Goal: Communication & Community: Share content

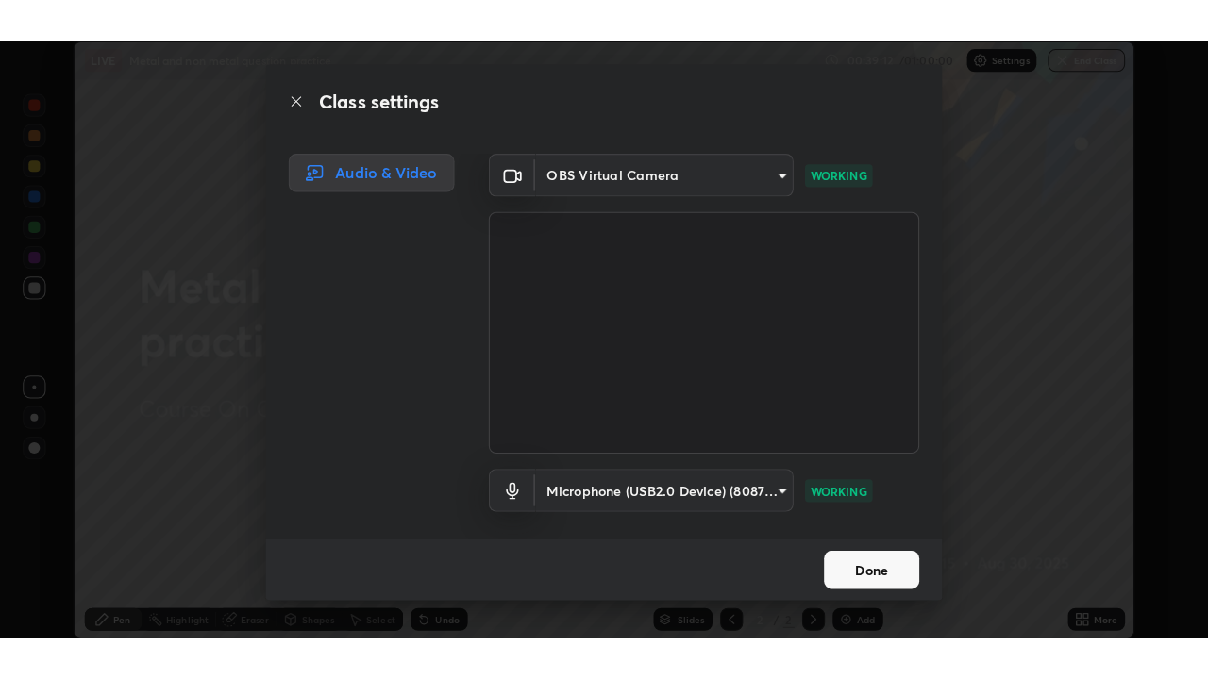
scroll to position [592, 1195]
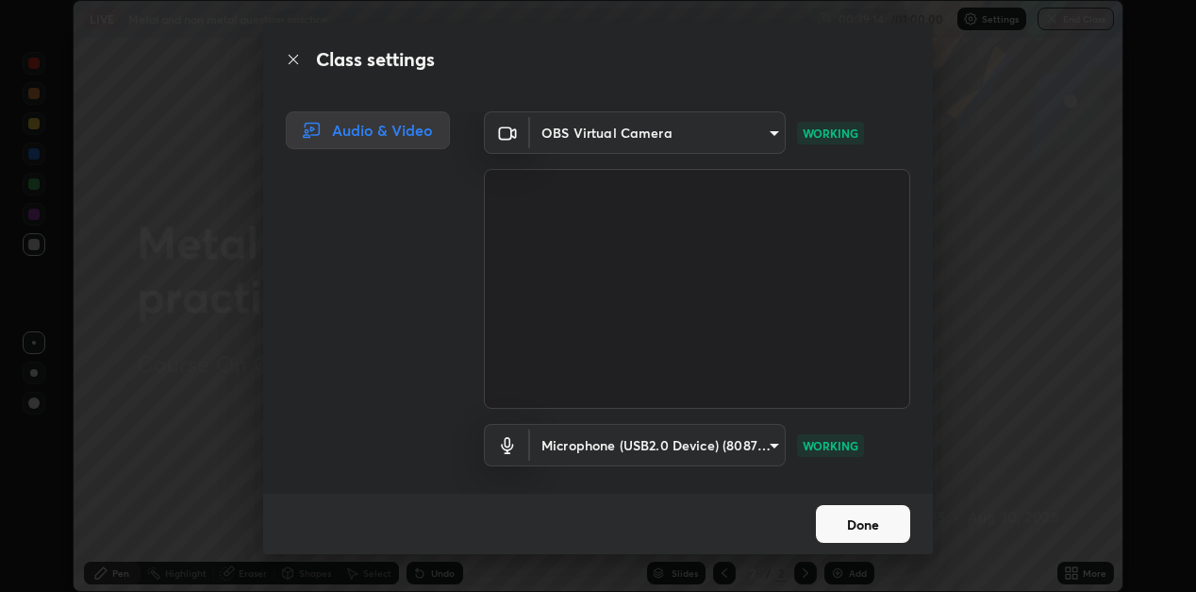
click at [844, 523] on button "Done" at bounding box center [863, 524] width 94 height 38
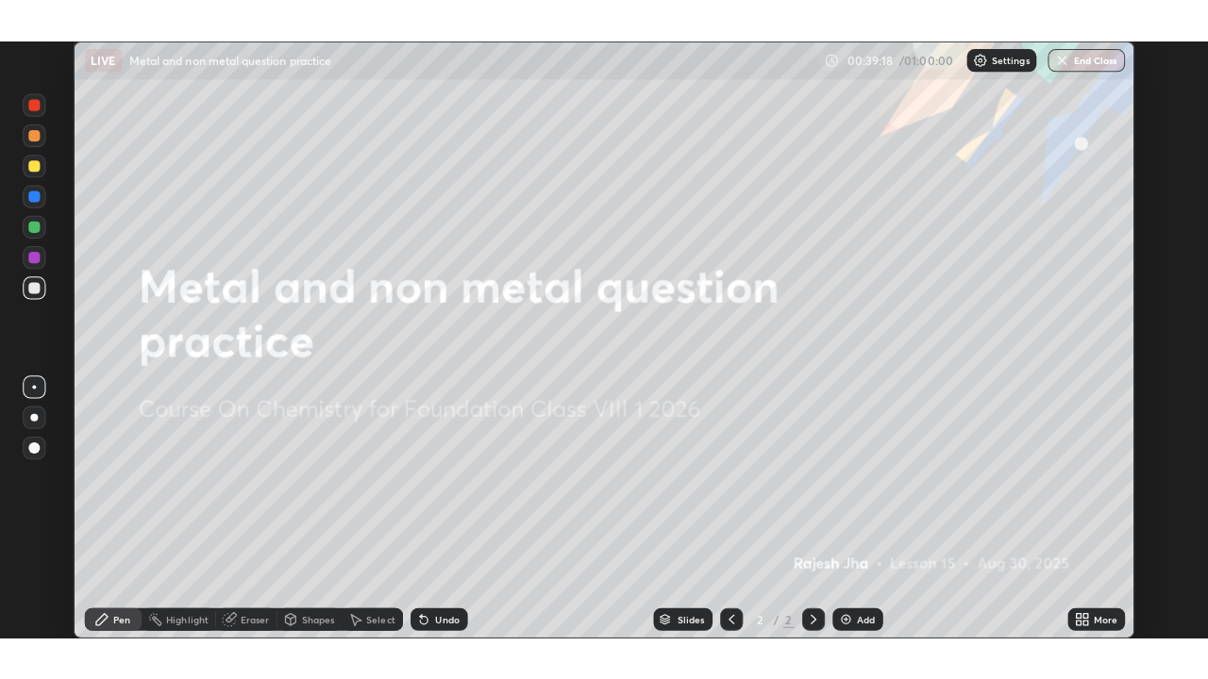
scroll to position [679, 1208]
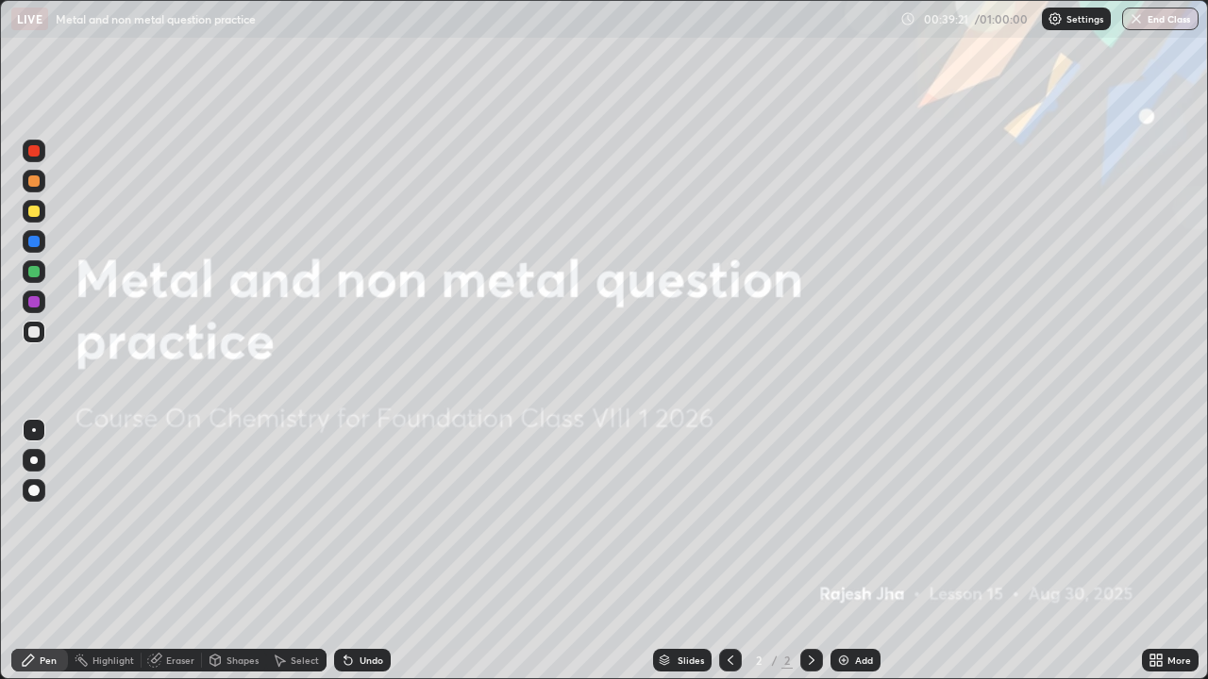
click at [843, 591] on img at bounding box center [843, 660] width 15 height 15
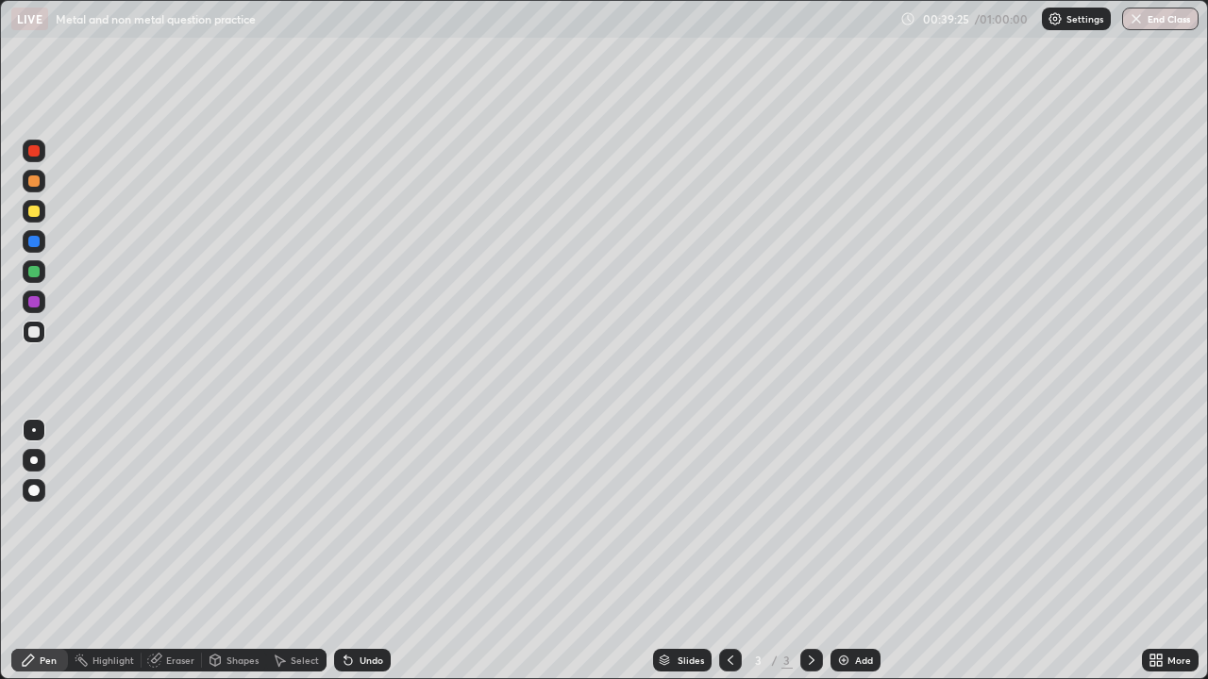
click at [37, 184] on div at bounding box center [33, 180] width 11 height 11
click at [31, 490] on div at bounding box center [33, 490] width 11 height 11
click at [186, 591] on div "Eraser" at bounding box center [180, 660] width 28 height 9
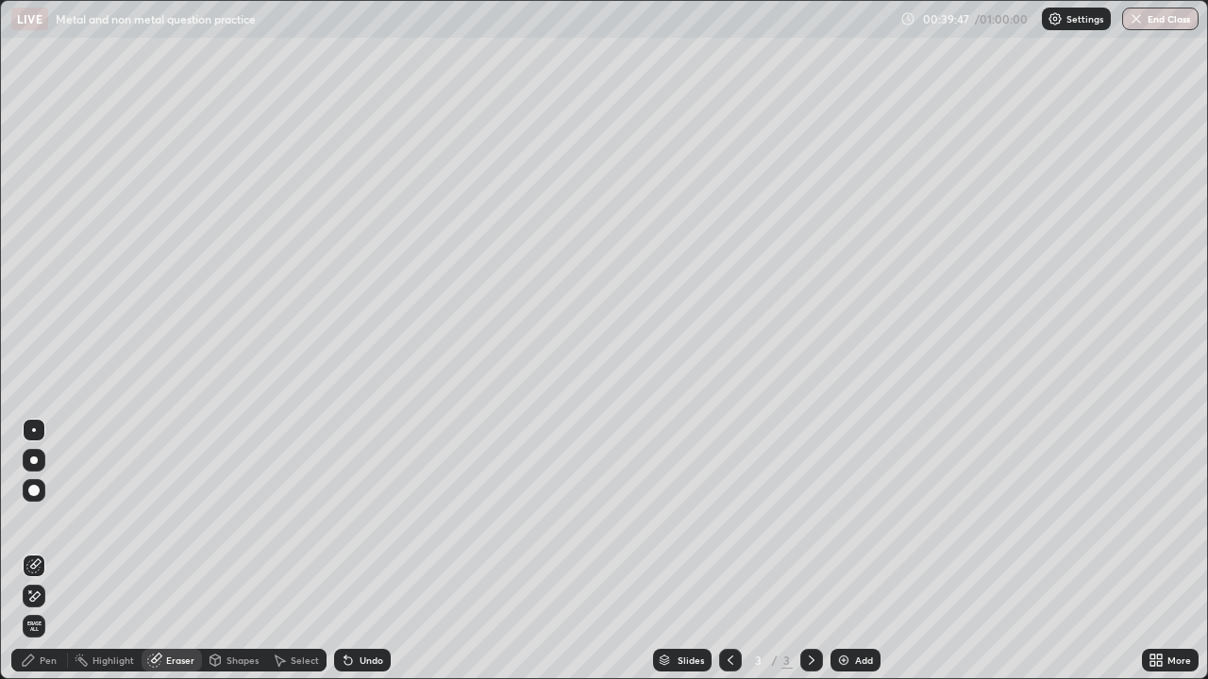
click at [48, 591] on div "Pen" at bounding box center [48, 660] width 17 height 9
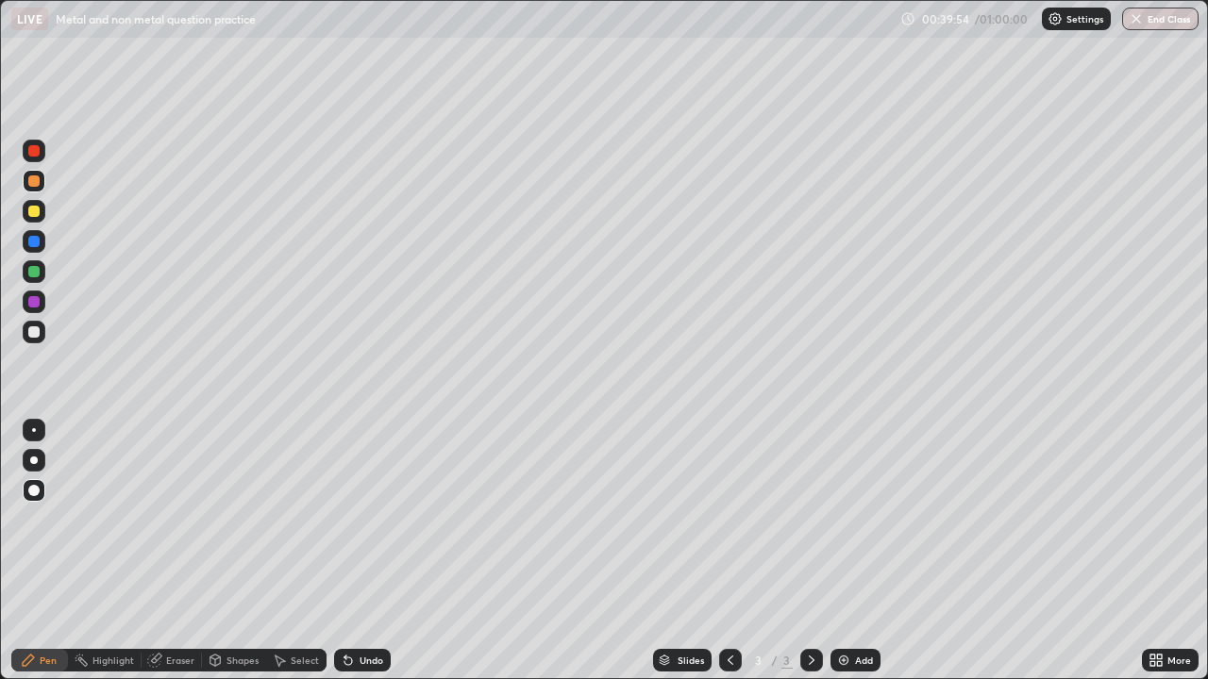
click at [32, 336] on div at bounding box center [33, 331] width 11 height 11
click at [32, 244] on div at bounding box center [33, 241] width 11 height 11
click at [32, 333] on div at bounding box center [33, 331] width 11 height 11
click at [31, 274] on div at bounding box center [33, 271] width 11 height 11
click at [37, 209] on div at bounding box center [33, 211] width 11 height 11
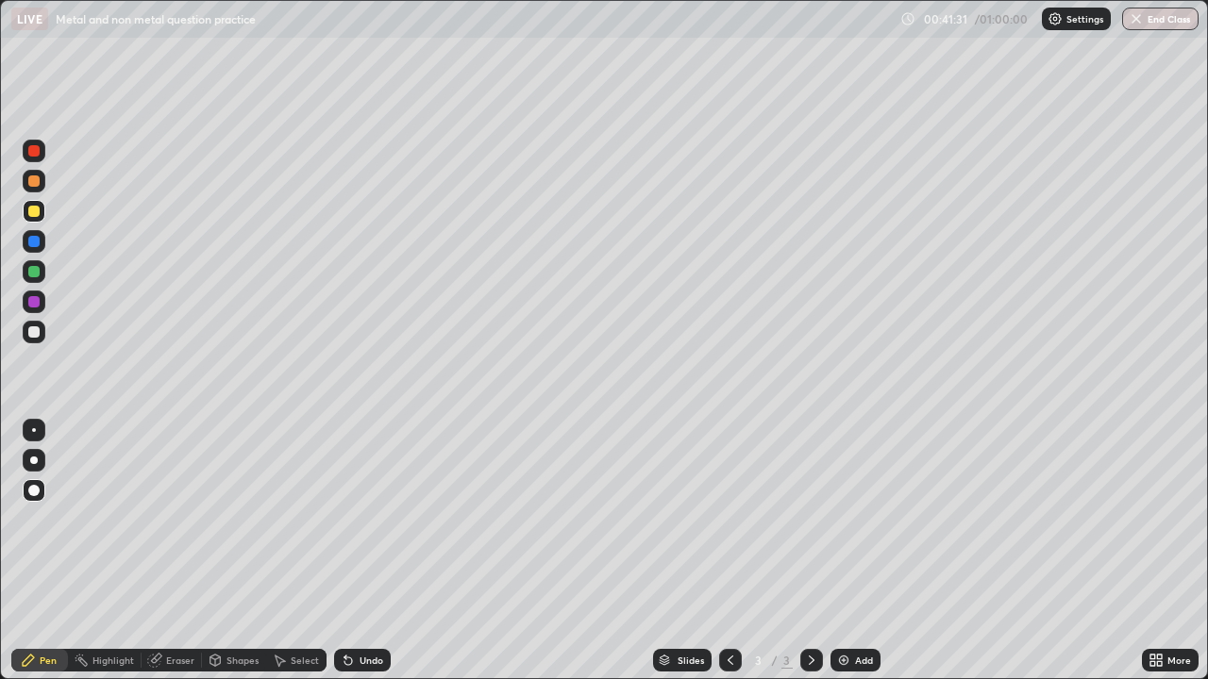
click at [30, 275] on div at bounding box center [33, 271] width 11 height 11
click at [35, 215] on div at bounding box center [33, 211] width 11 height 11
click at [42, 334] on div at bounding box center [34, 332] width 23 height 23
click at [851, 591] on div "Add" at bounding box center [855, 660] width 50 height 23
click at [728, 591] on icon at bounding box center [730, 660] width 15 height 15
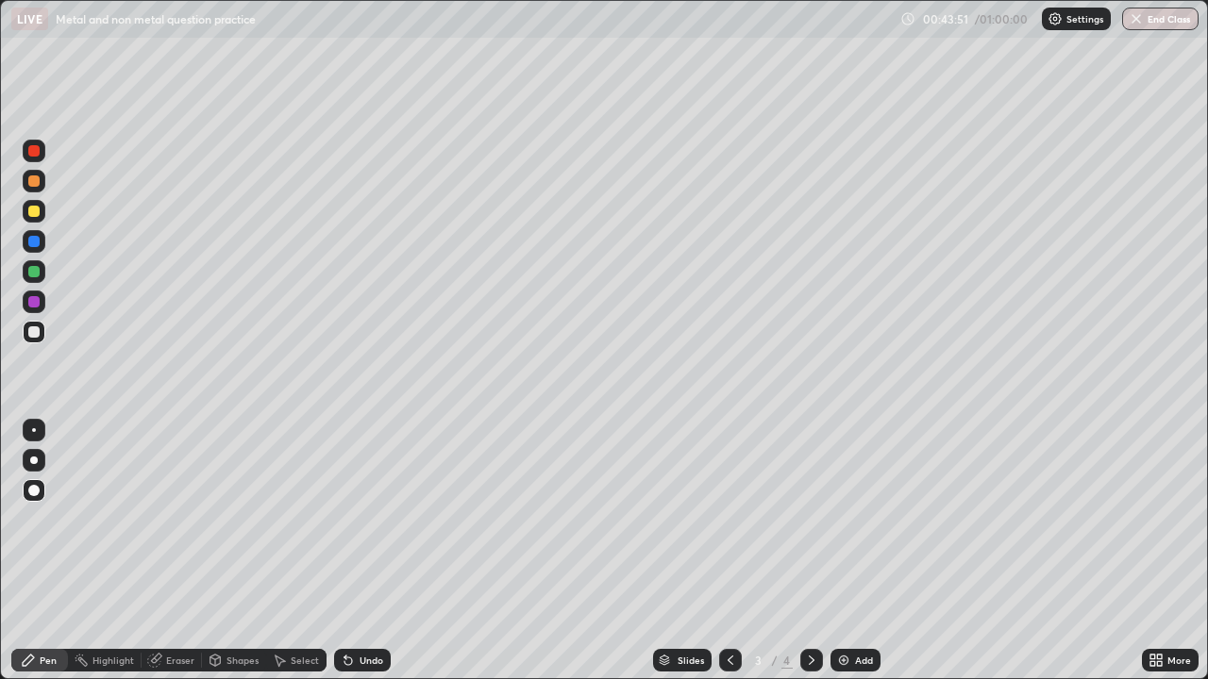
click at [812, 591] on icon at bounding box center [811, 660] width 15 height 15
click at [36, 215] on div at bounding box center [33, 211] width 11 height 11
click at [39, 332] on div at bounding box center [33, 331] width 11 height 11
click at [849, 591] on div "Add" at bounding box center [855, 660] width 50 height 23
click at [33, 275] on div at bounding box center [33, 271] width 11 height 11
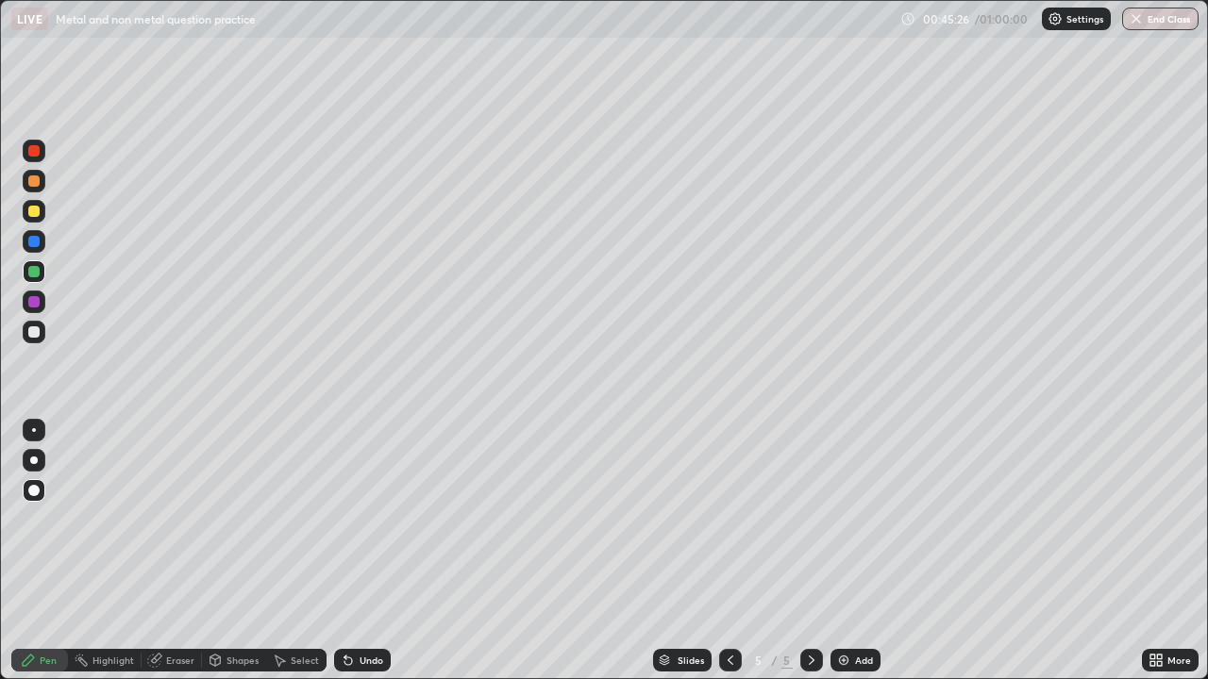
click at [34, 336] on div at bounding box center [33, 331] width 11 height 11
click at [32, 209] on div at bounding box center [33, 211] width 11 height 11
click at [164, 591] on div "Eraser" at bounding box center [172, 660] width 60 height 23
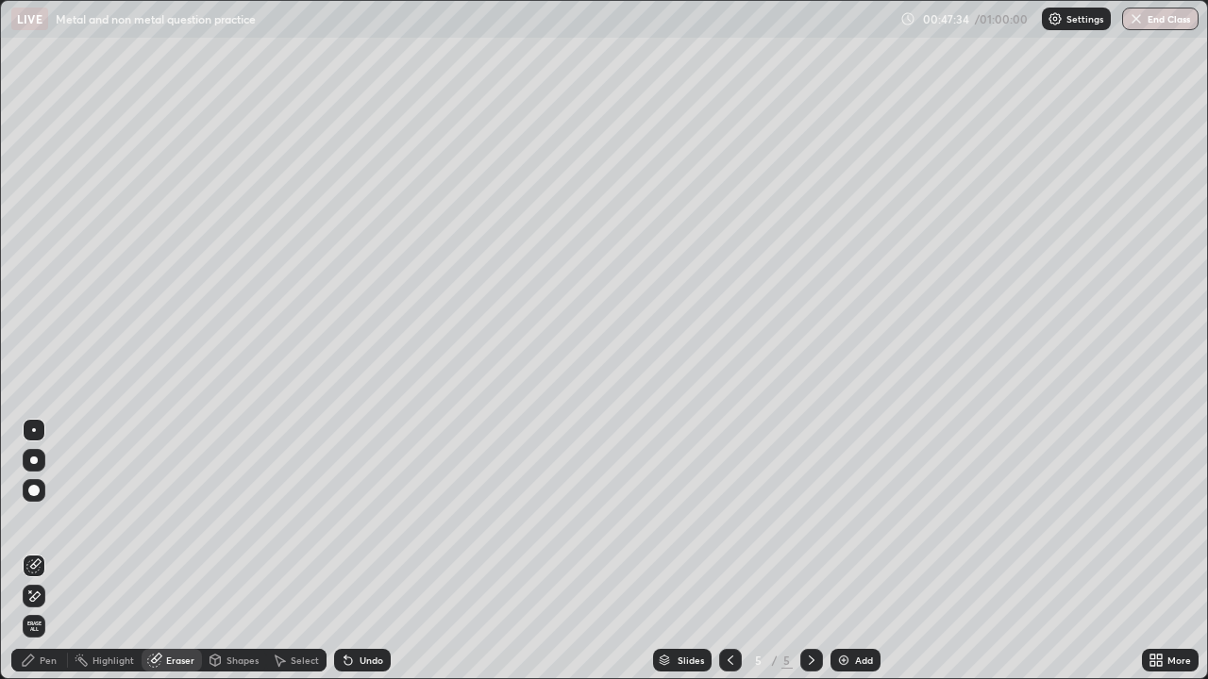
click at [41, 591] on div "Pen" at bounding box center [39, 660] width 57 height 23
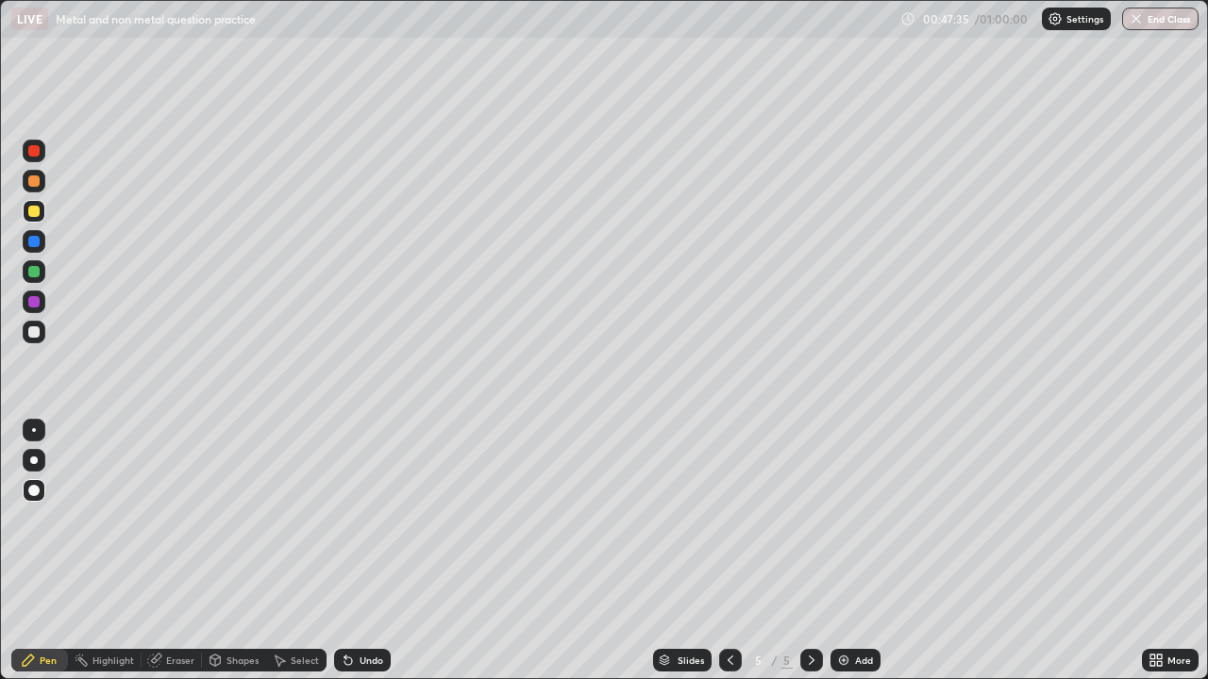
click at [36, 309] on div at bounding box center [34, 302] width 23 height 23
click at [34, 182] on div at bounding box center [33, 180] width 11 height 11
click at [201, 591] on div at bounding box center [201, 660] width 1 height 15
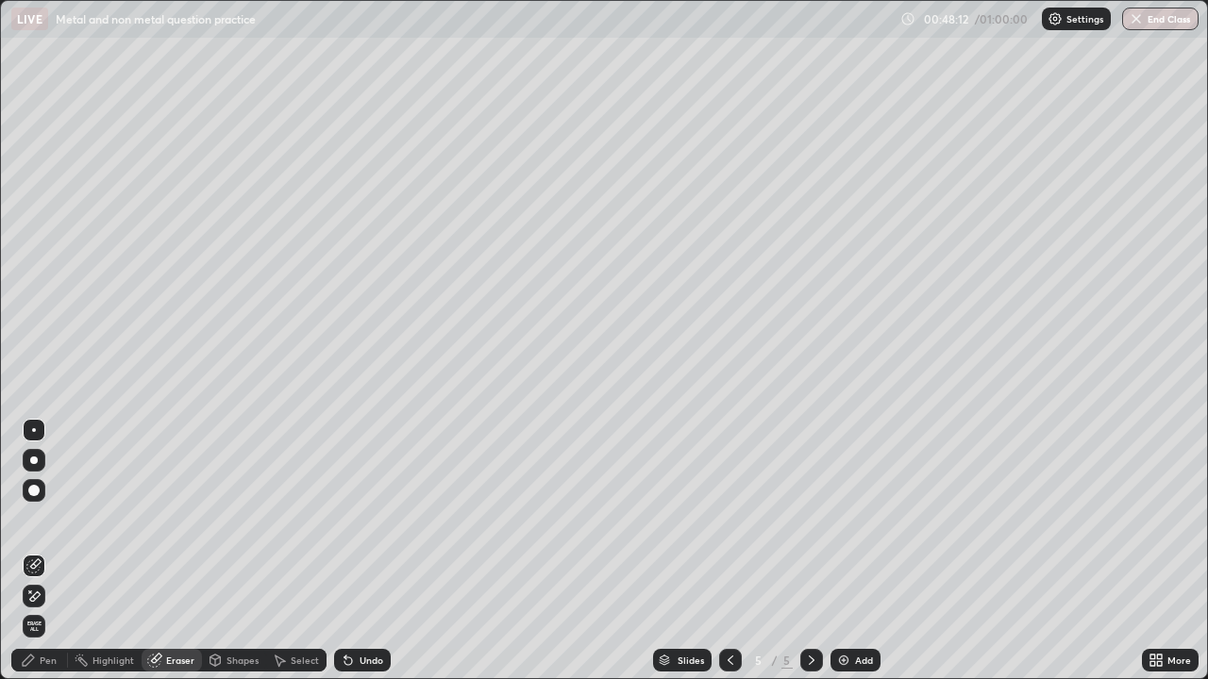
click at [63, 591] on div "Pen" at bounding box center [39, 660] width 57 height 23
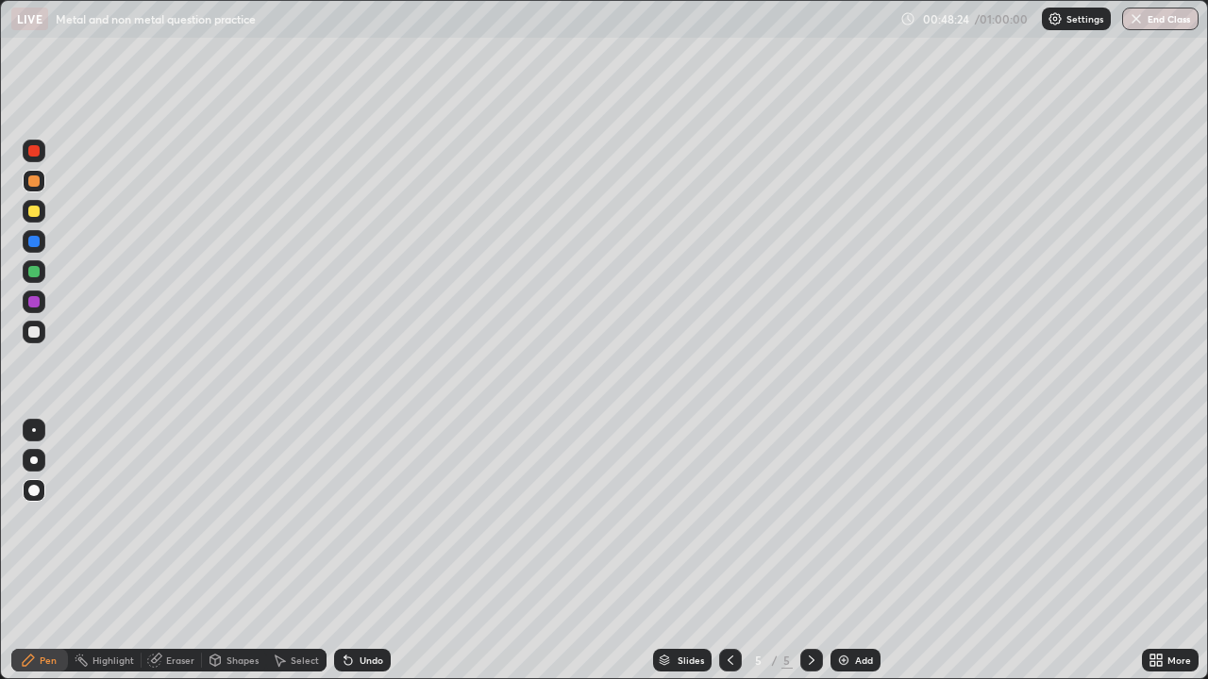
click at [34, 330] on div at bounding box center [33, 331] width 11 height 11
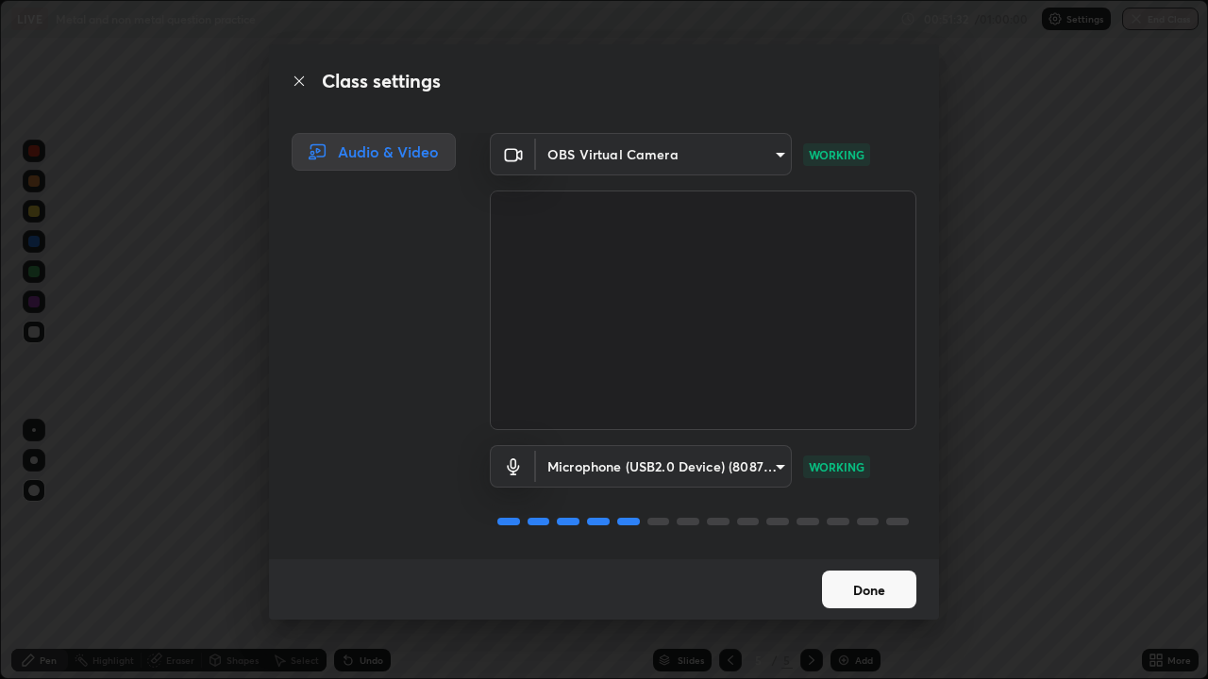
click at [865, 588] on button "Done" at bounding box center [869, 590] width 94 height 38
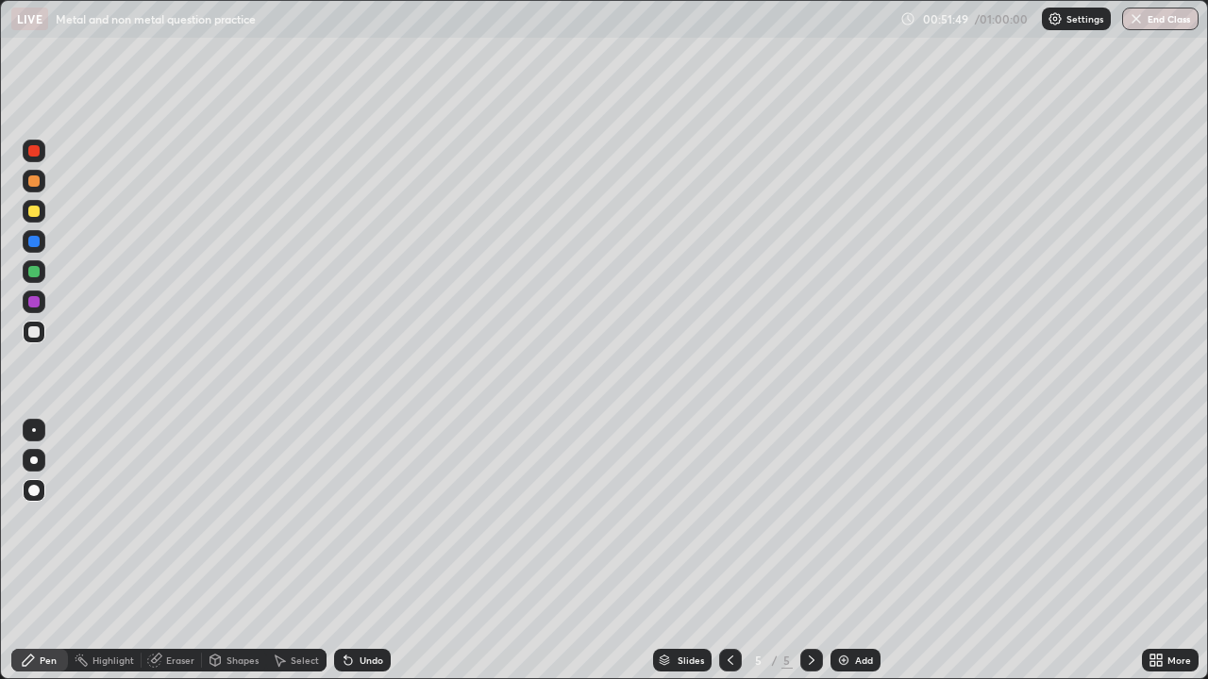
click at [836, 591] on img at bounding box center [843, 660] width 15 height 15
click at [39, 274] on div at bounding box center [33, 271] width 11 height 11
click at [41, 333] on div at bounding box center [34, 332] width 23 height 23
click at [34, 209] on div at bounding box center [33, 211] width 11 height 11
click at [34, 189] on div at bounding box center [34, 181] width 23 height 23
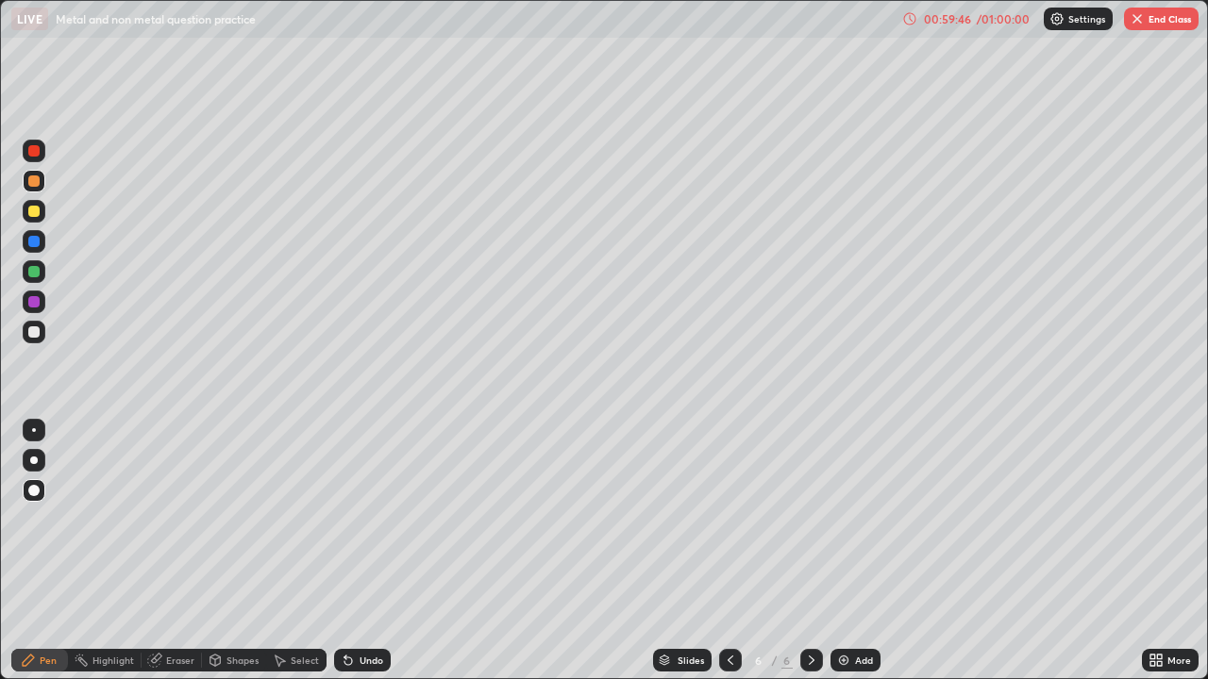
click at [854, 591] on div "Add" at bounding box center [855, 660] width 50 height 23
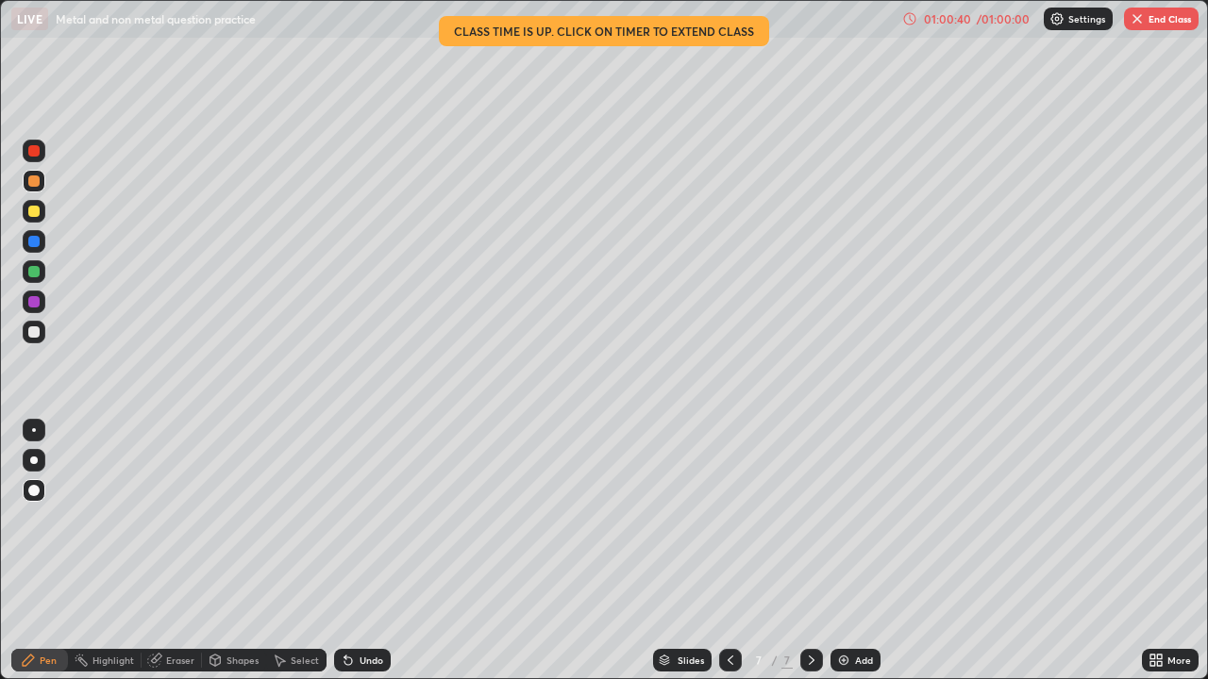
click at [35, 332] on div at bounding box center [33, 331] width 11 height 11
click at [1166, 26] on button "End Class" at bounding box center [1161, 19] width 75 height 23
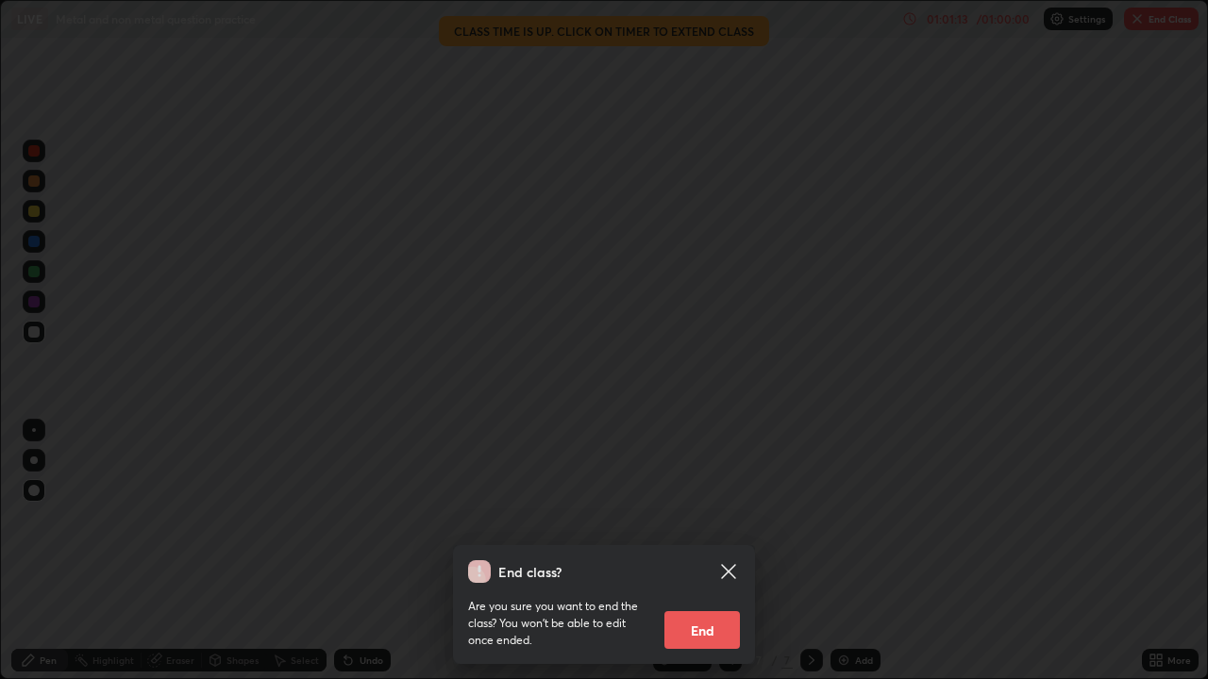
click at [699, 591] on button "End" at bounding box center [701, 630] width 75 height 38
